Goal: Check status: Check status

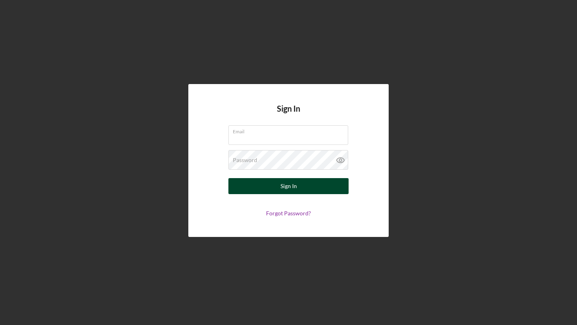
type input "[EMAIL_ADDRESS][DOMAIN_NAME]"
click at [283, 185] on div "Sign In" at bounding box center [288, 186] width 16 height 16
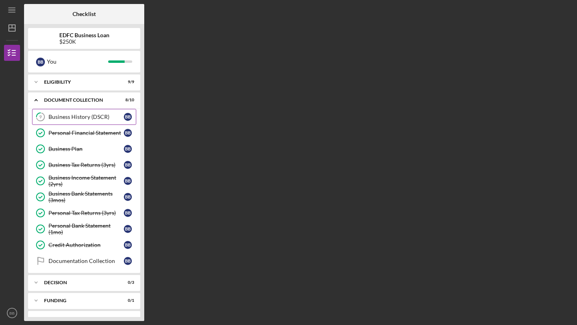
click at [97, 115] on div "Business History (DSCR)" at bounding box center [85, 117] width 75 height 6
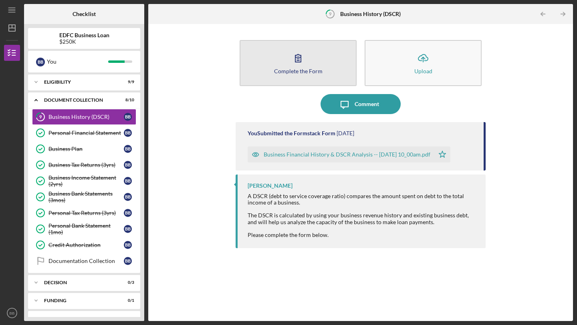
click at [304, 57] on icon "button" at bounding box center [298, 58] width 20 height 20
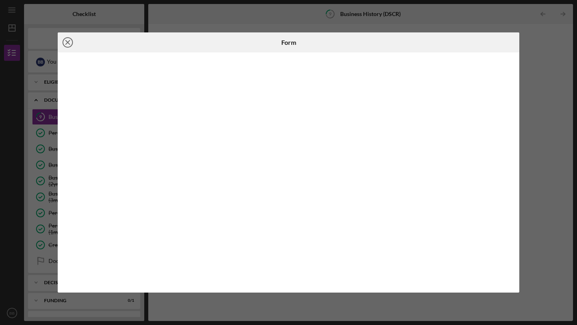
click at [70, 43] on icon "Icon/Close" at bounding box center [68, 42] width 20 height 20
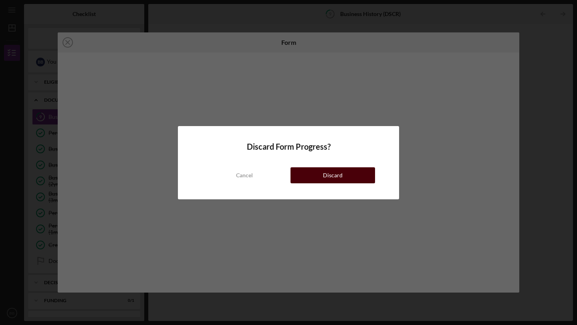
click at [346, 177] on button "Discard" at bounding box center [332, 175] width 85 height 16
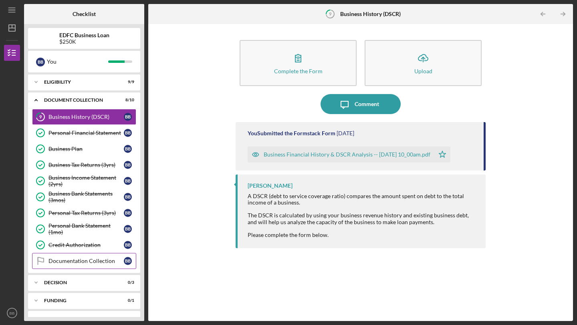
click at [89, 259] on div "Documentation Collection" at bounding box center [85, 261] width 75 height 6
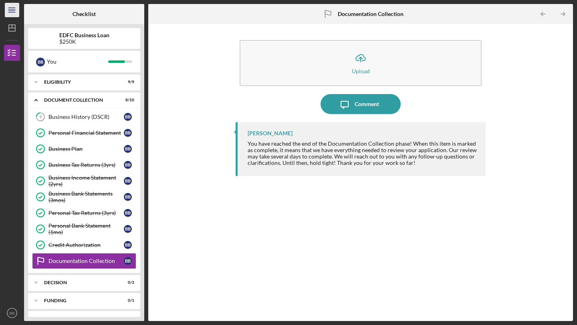
click at [13, 10] on line "button" at bounding box center [11, 10] width 6 height 0
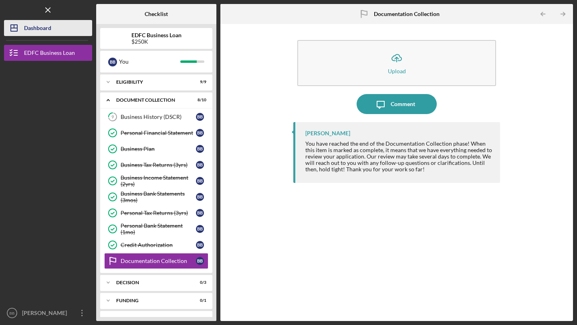
click at [28, 32] on div "Dashboard" at bounding box center [37, 29] width 27 height 18
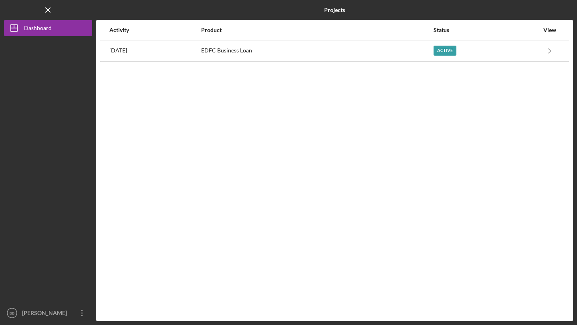
click at [545, 31] on div "View" at bounding box center [550, 30] width 20 height 6
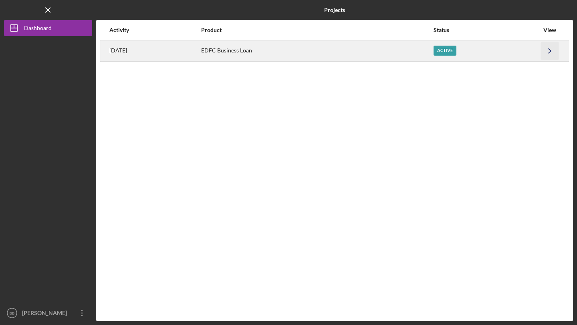
click at [548, 52] on icon "Icon/Navigate" at bounding box center [550, 51] width 18 height 18
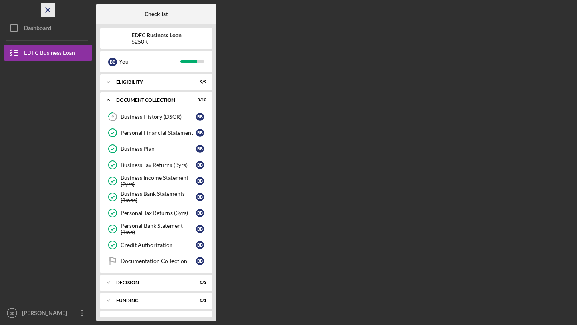
click at [44, 5] on icon "Icon/Menu Close" at bounding box center [48, 10] width 18 height 18
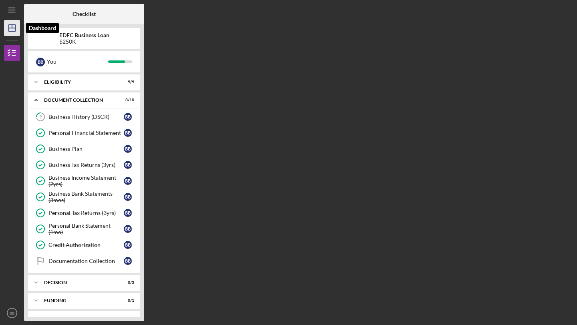
click at [12, 31] on polygon "button" at bounding box center [12, 28] width 6 height 6
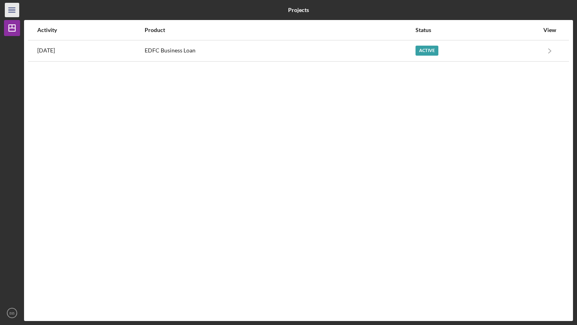
click at [10, 10] on line "button" at bounding box center [11, 10] width 6 height 0
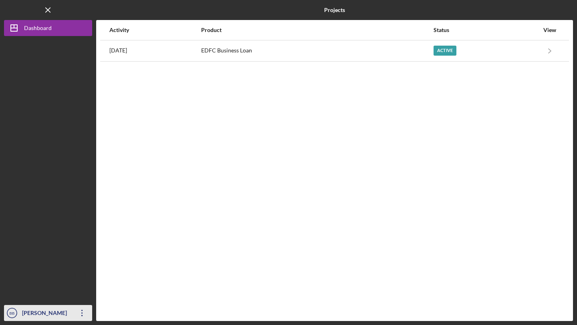
click at [31, 312] on div "[PERSON_NAME]" at bounding box center [46, 314] width 52 height 18
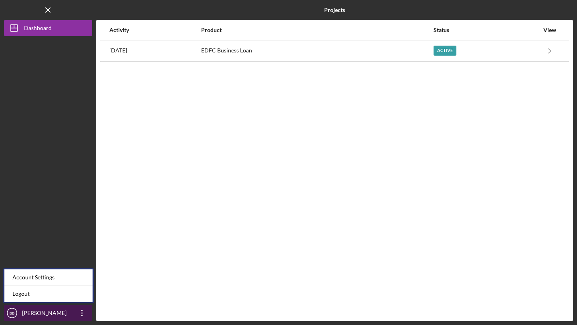
click at [81, 312] on icon "Icon/Overflow" at bounding box center [82, 313] width 20 height 20
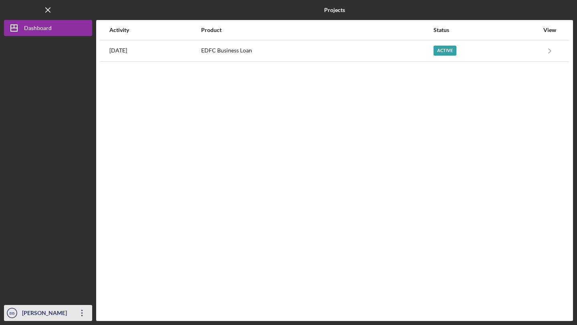
click at [81, 312] on icon "Icon/Overflow" at bounding box center [82, 313] width 20 height 20
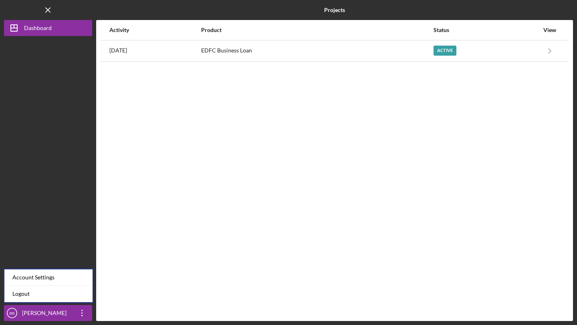
click at [185, 221] on div "Activity Product Status View [DATE] EDFC Business Loan Active Icon/Navigate EDF…" at bounding box center [334, 170] width 477 height 301
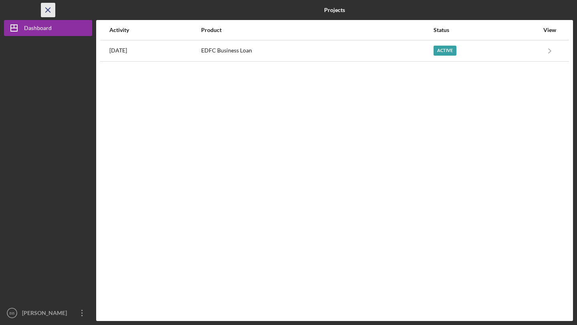
click at [54, 7] on icon "Icon/Menu Close" at bounding box center [48, 10] width 18 height 18
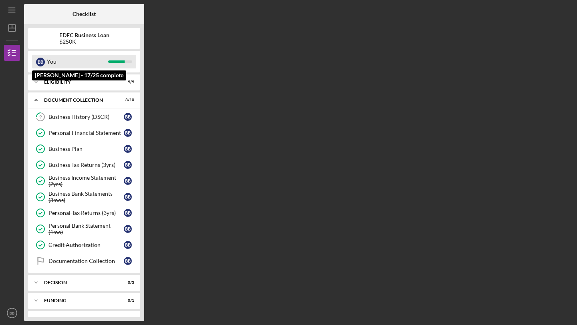
click at [44, 62] on div "B B" at bounding box center [40, 62] width 9 height 9
click at [69, 64] on div "You" at bounding box center [77, 62] width 61 height 14
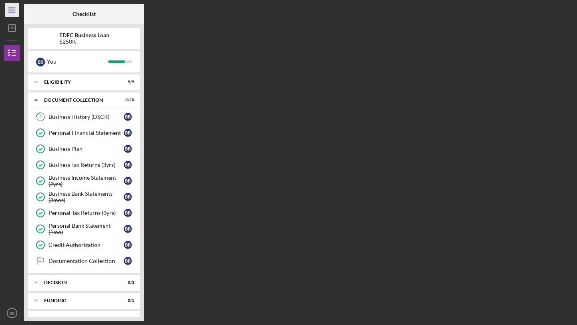
click at [14, 9] on icon "Icon/Menu" at bounding box center [12, 10] width 18 height 18
